Goal: Transaction & Acquisition: Purchase product/service

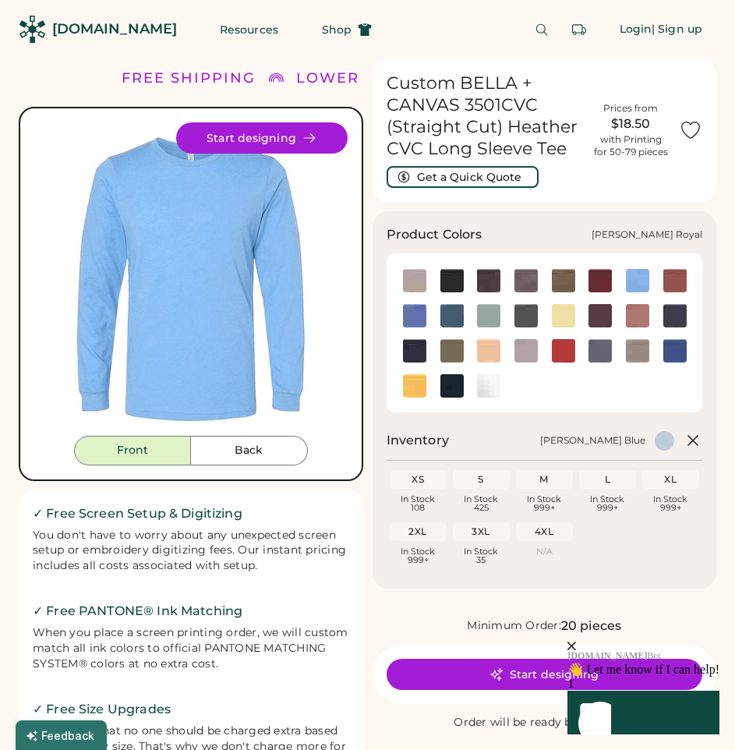
click at [678, 352] on img at bounding box center [674, 350] width 23 height 23
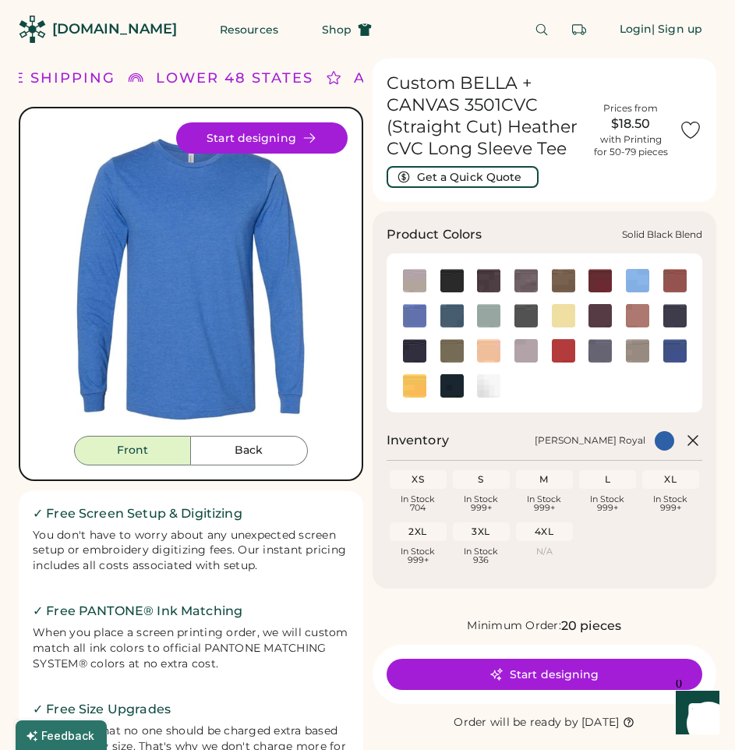
click at [457, 390] on img at bounding box center [451, 385] width 23 height 23
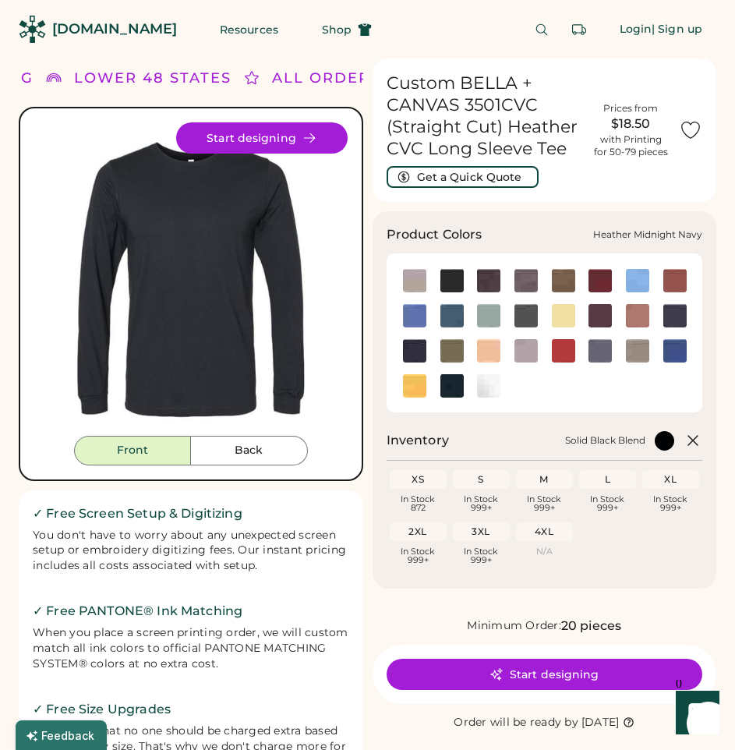
click at [691, 321] on div at bounding box center [673, 314] width 37 height 23
click at [673, 321] on img at bounding box center [674, 315] width 23 height 23
